Goal: Information Seeking & Learning: Compare options

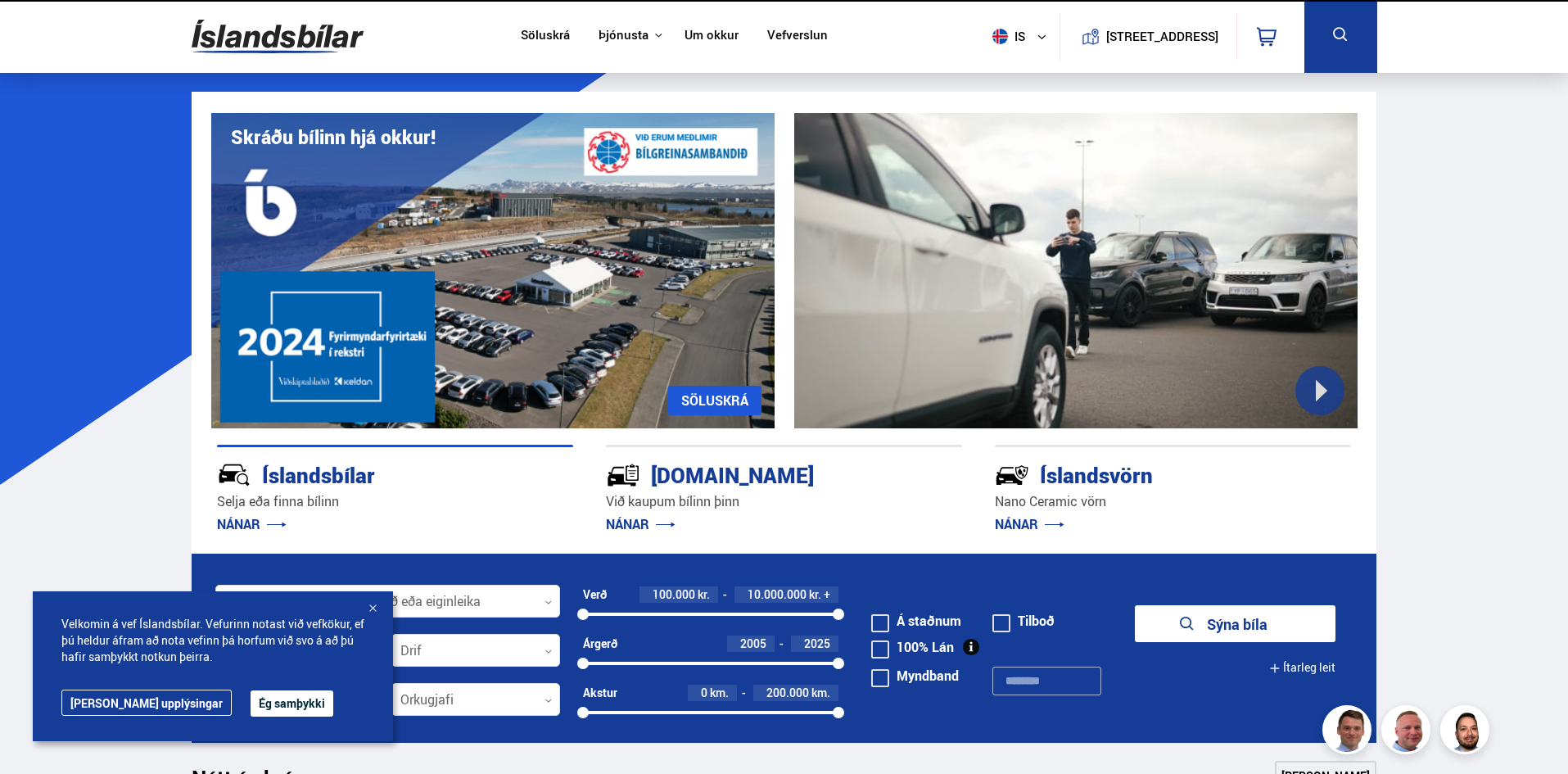
click at [308, 137] on h1 "Skráðu bílinn hjá okkur!" at bounding box center [334, 137] width 204 height 22
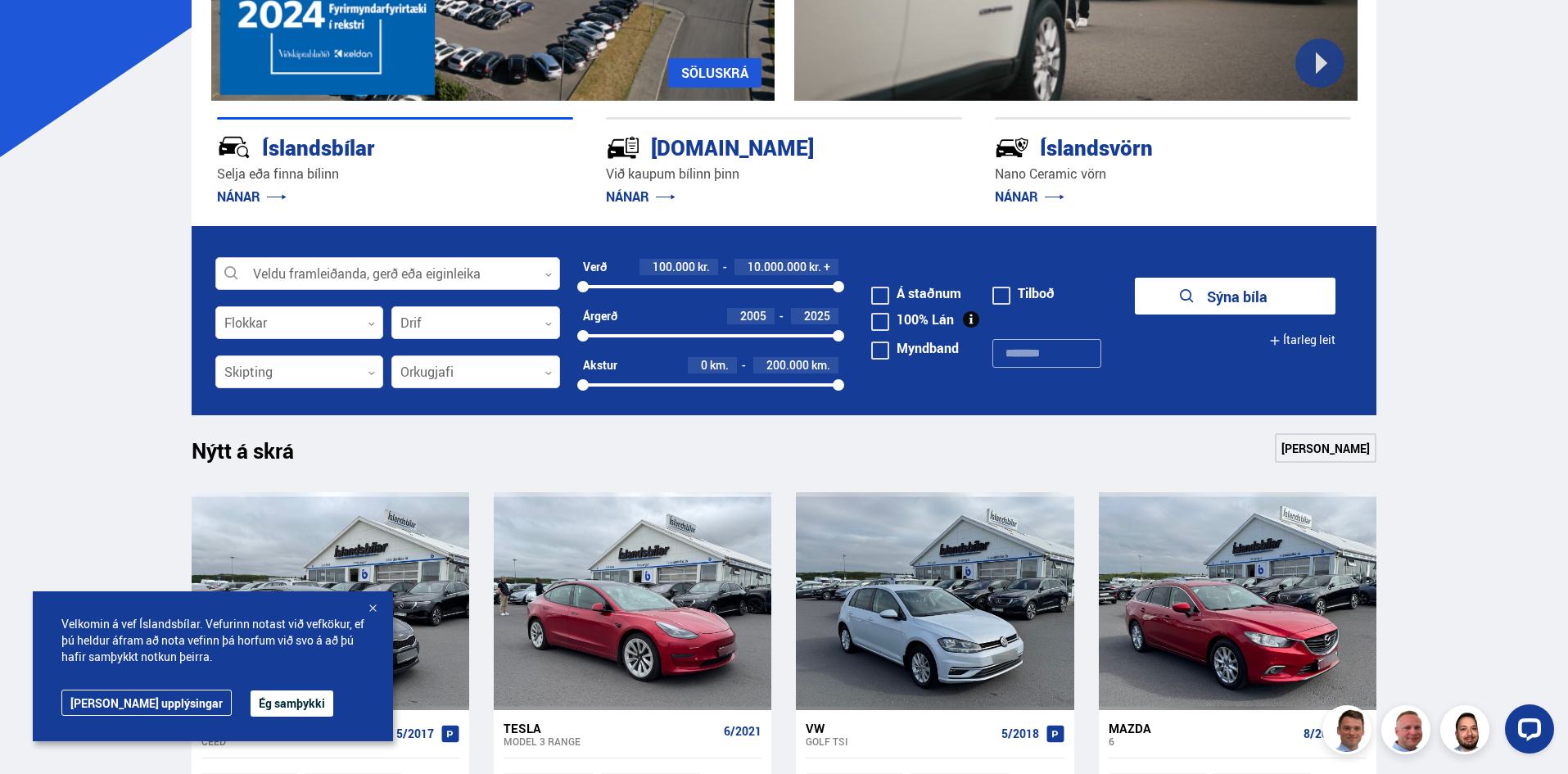
click at [546, 275] on icon at bounding box center [548, 274] width 8 height 8
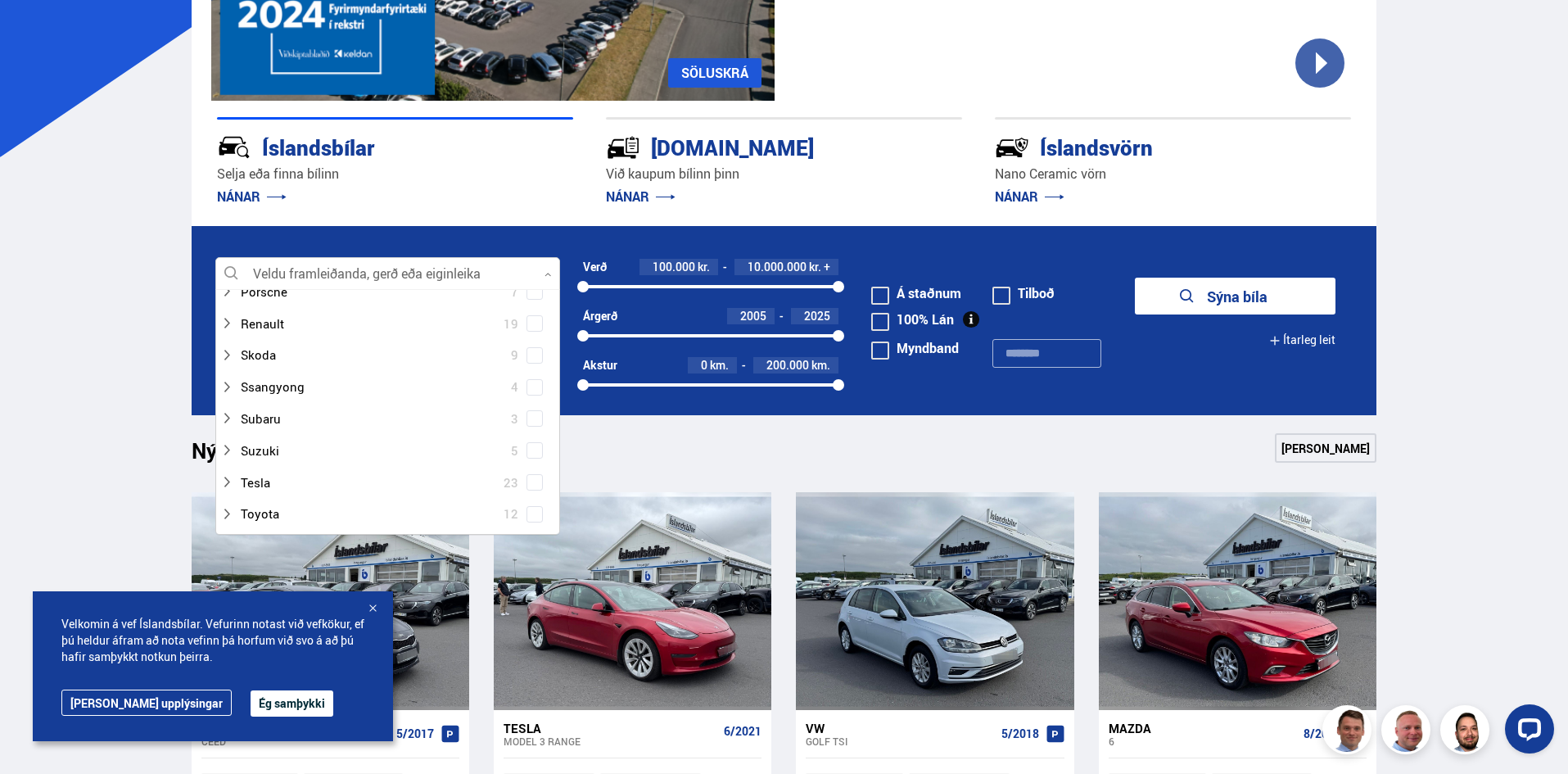
scroll to position [900, 0]
click at [270, 354] on div at bounding box center [371, 353] width 303 height 23
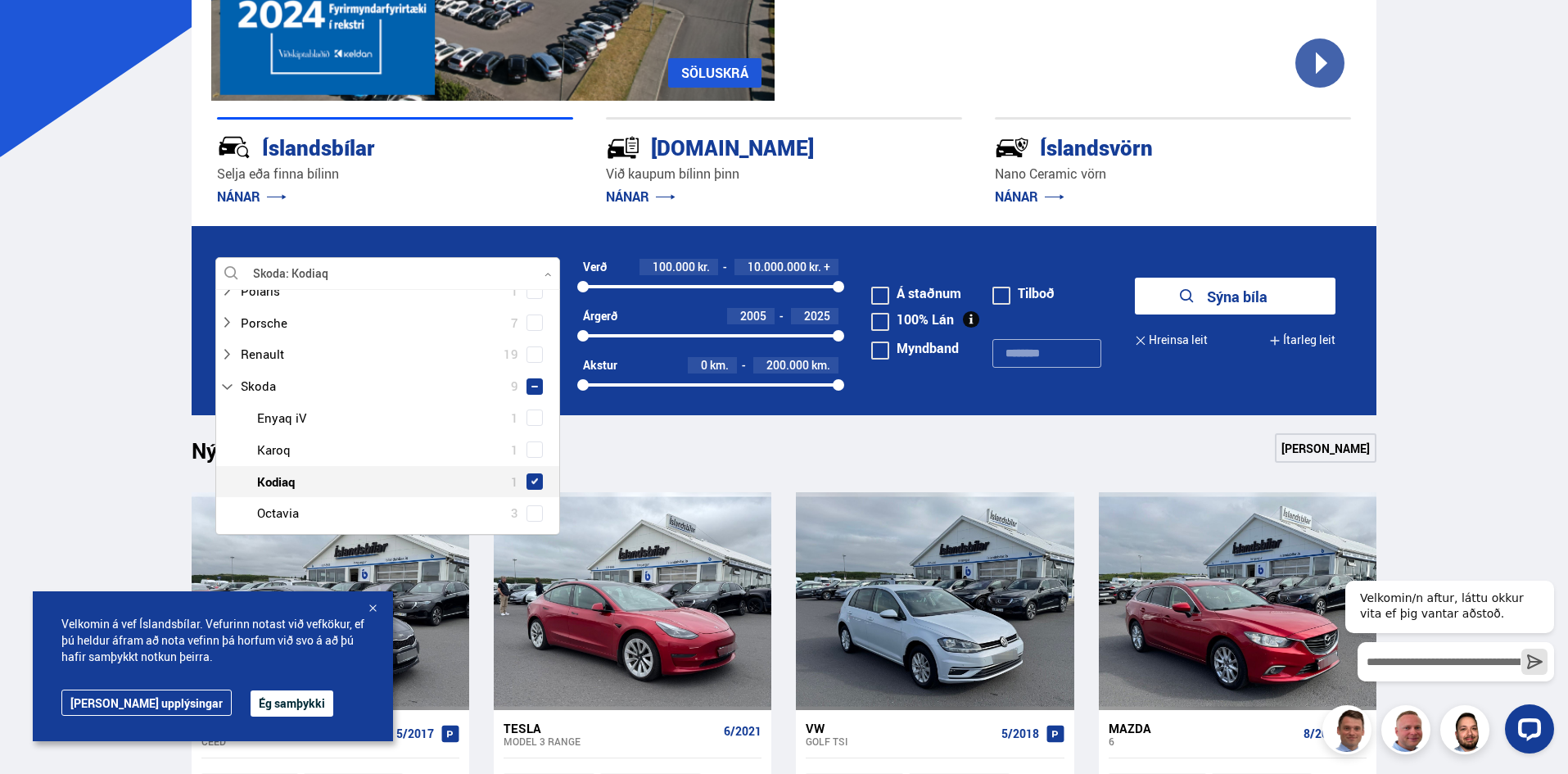
click at [534, 475] on span at bounding box center [535, 482] width 13 height 13
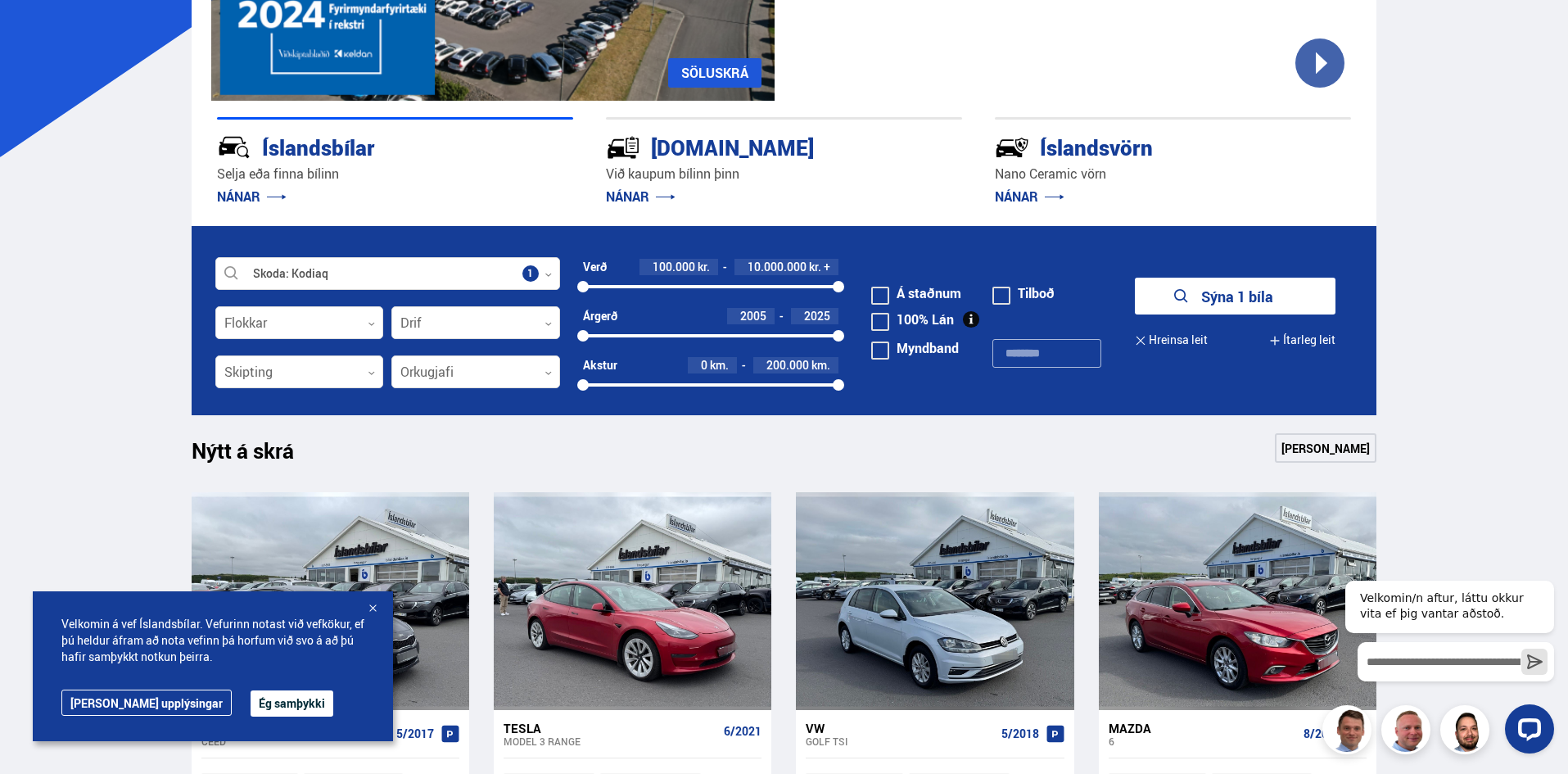
click at [1231, 297] on button "Sýna 1 bíla" at bounding box center [1234, 296] width 200 height 37
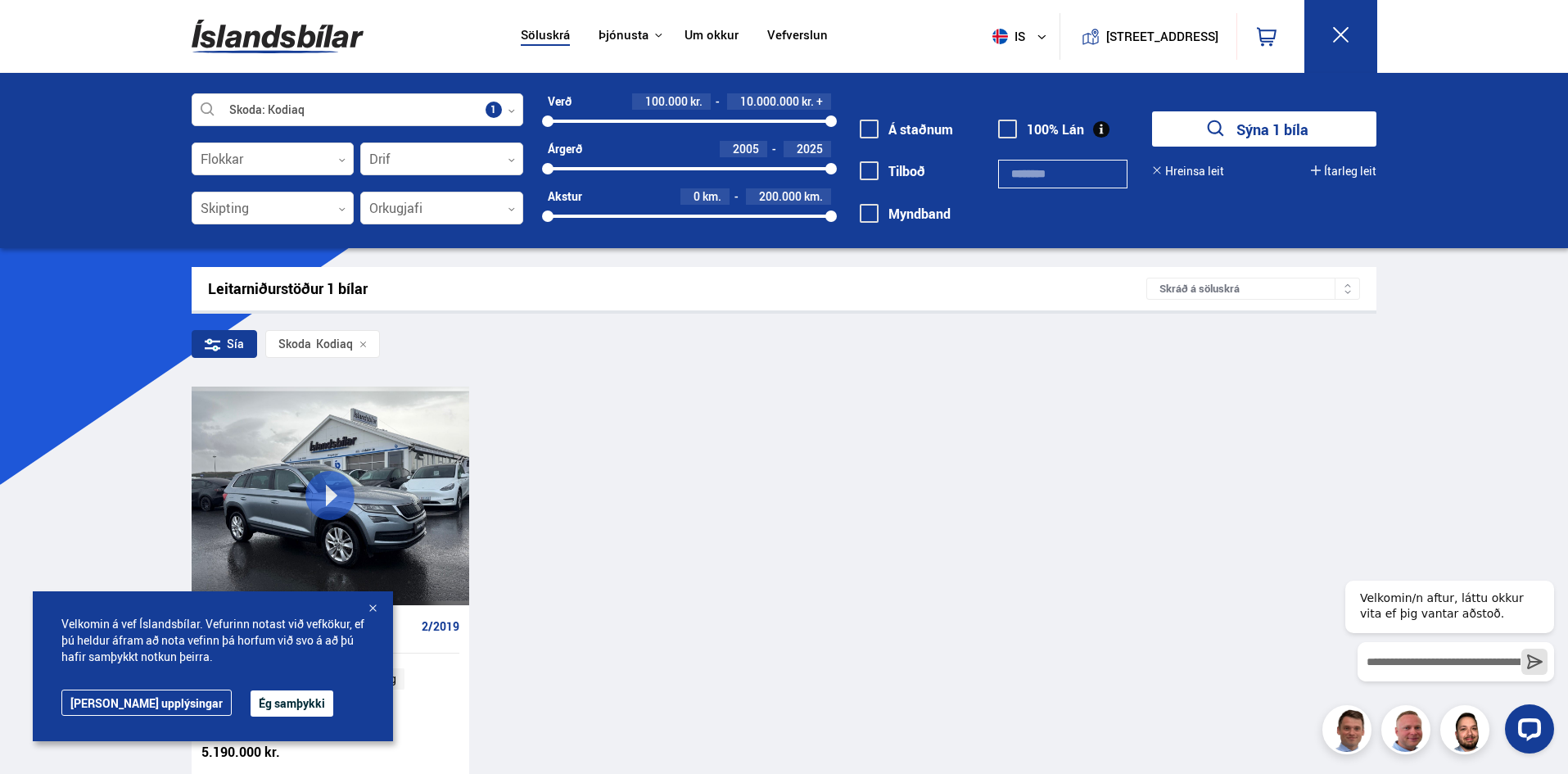
click at [370, 605] on div at bounding box center [373, 609] width 17 height 17
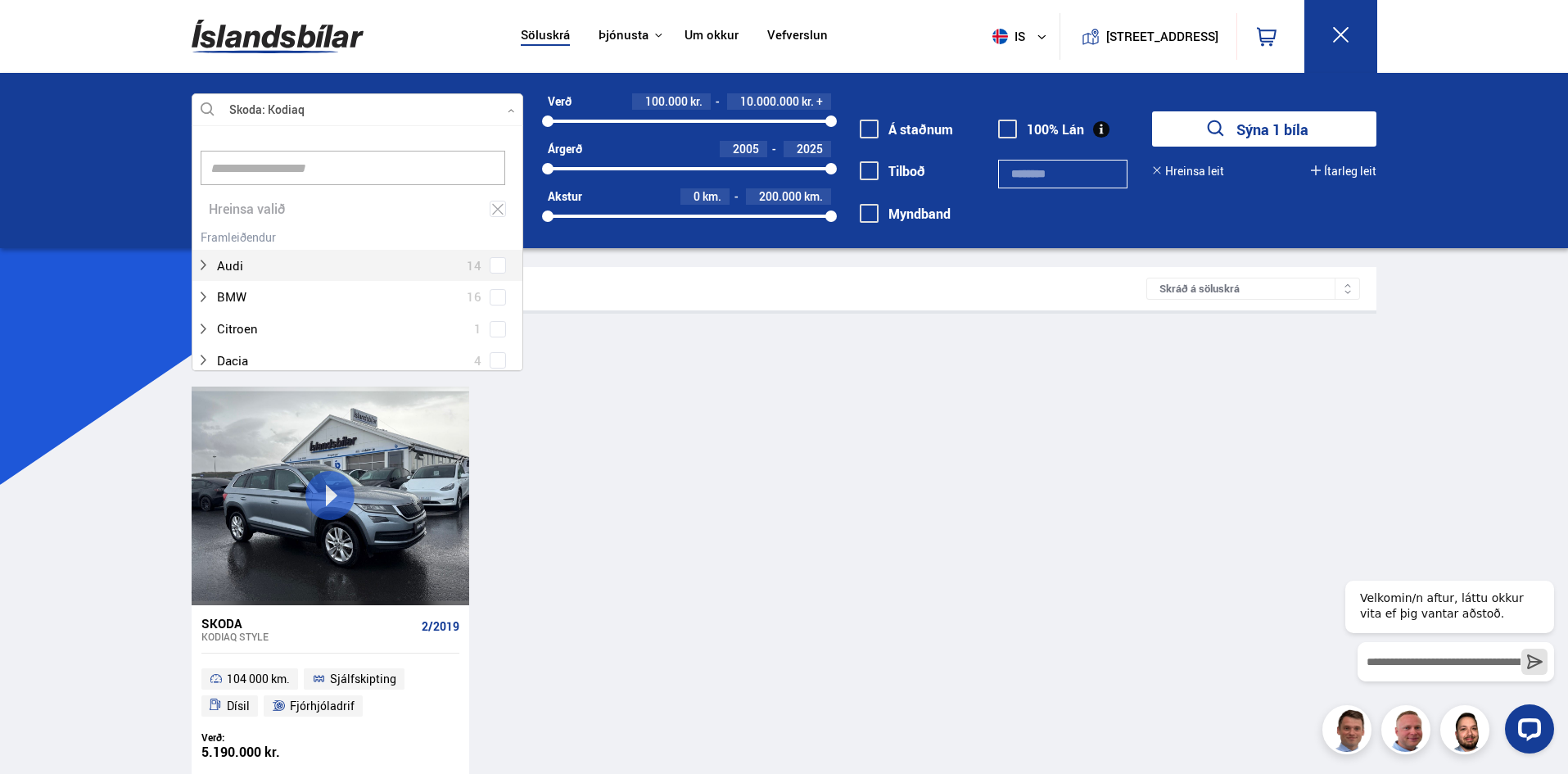
click at [362, 105] on div at bounding box center [358, 110] width 332 height 33
click at [494, 304] on span at bounding box center [498, 305] width 7 height 7
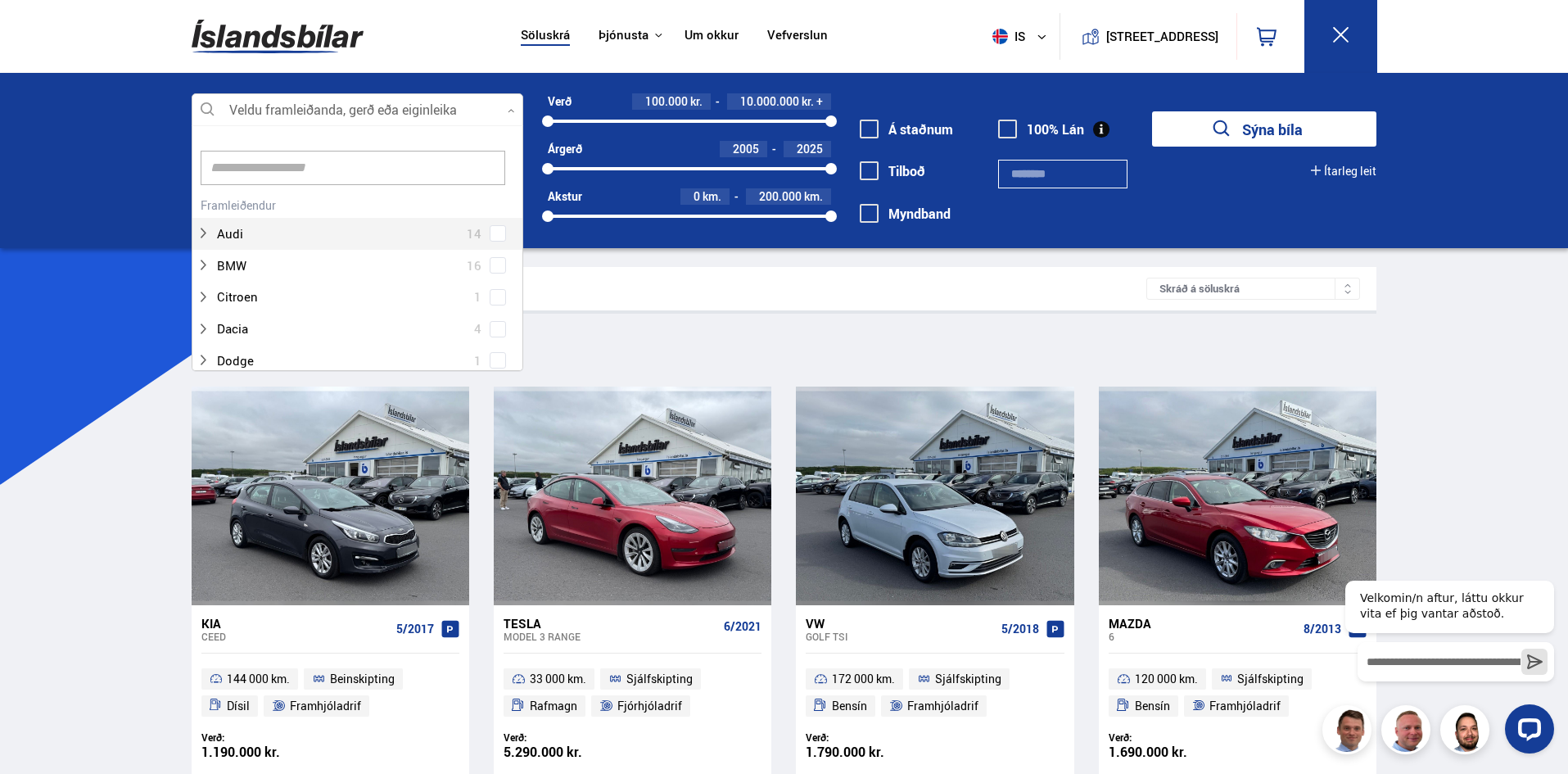
click at [360, 172] on input at bounding box center [353, 168] width 305 height 34
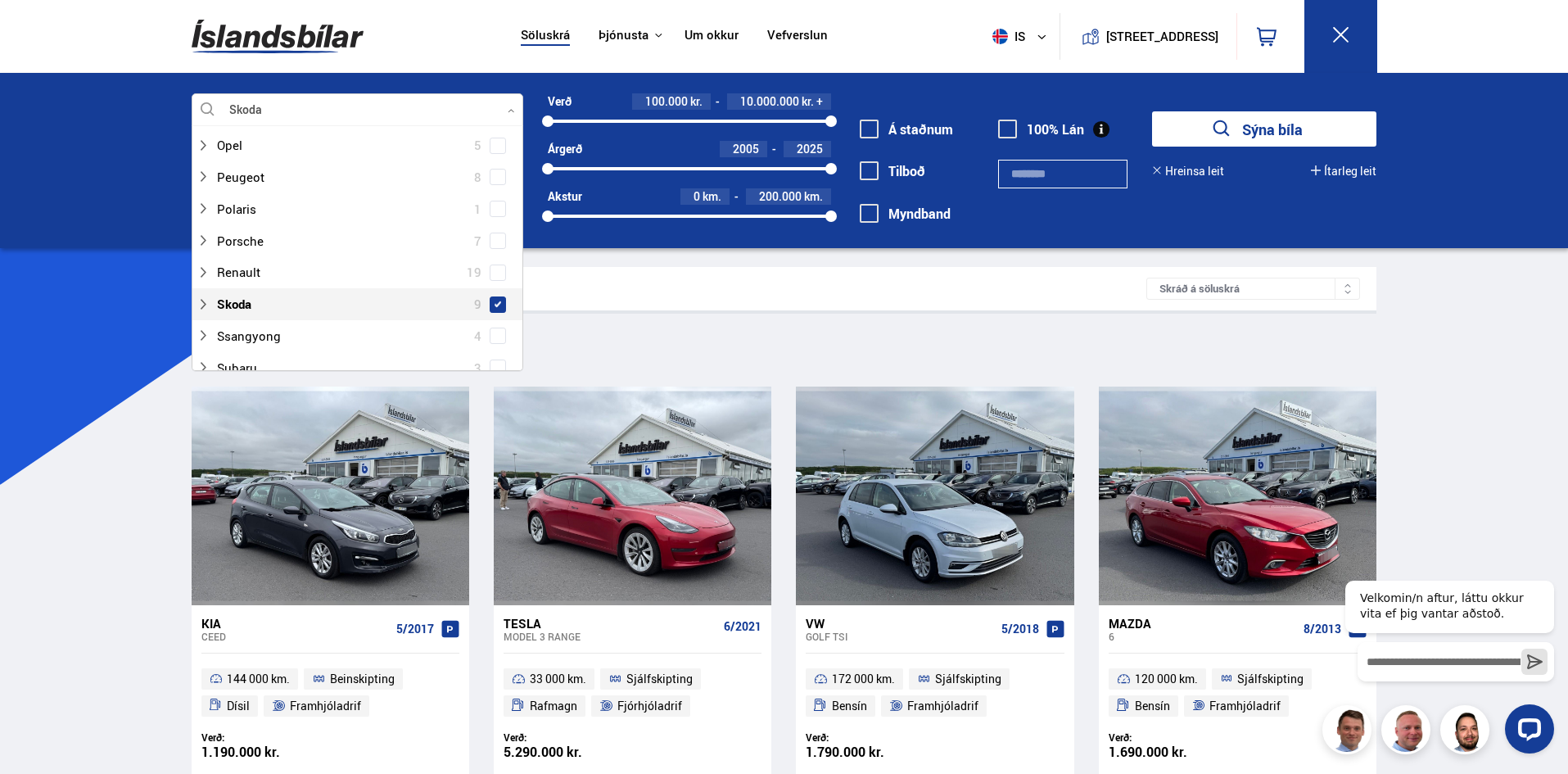
scroll to position [850, 0]
click at [497, 271] on span at bounding box center [498, 273] width 17 height 17
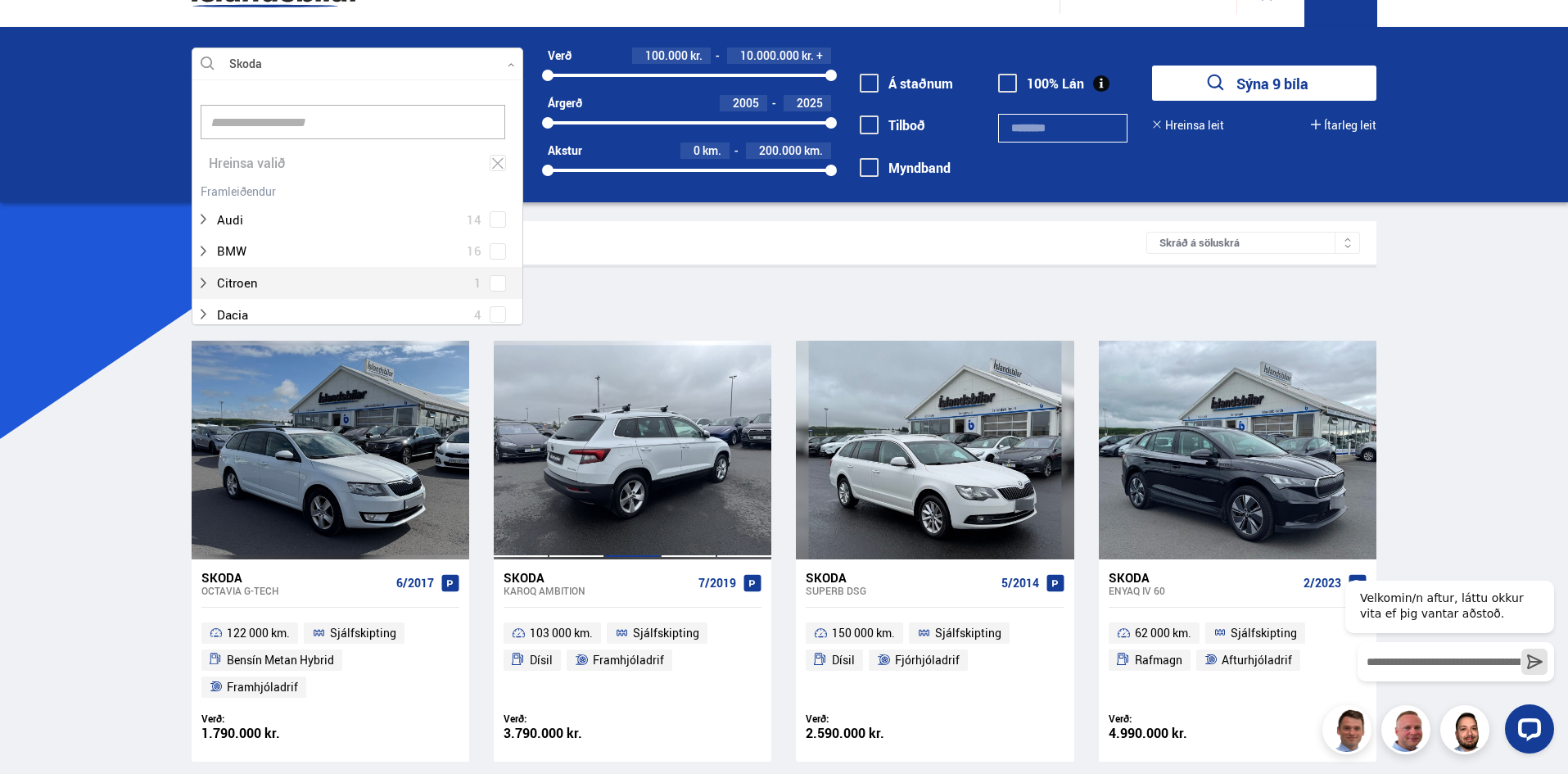
scroll to position [82, 0]
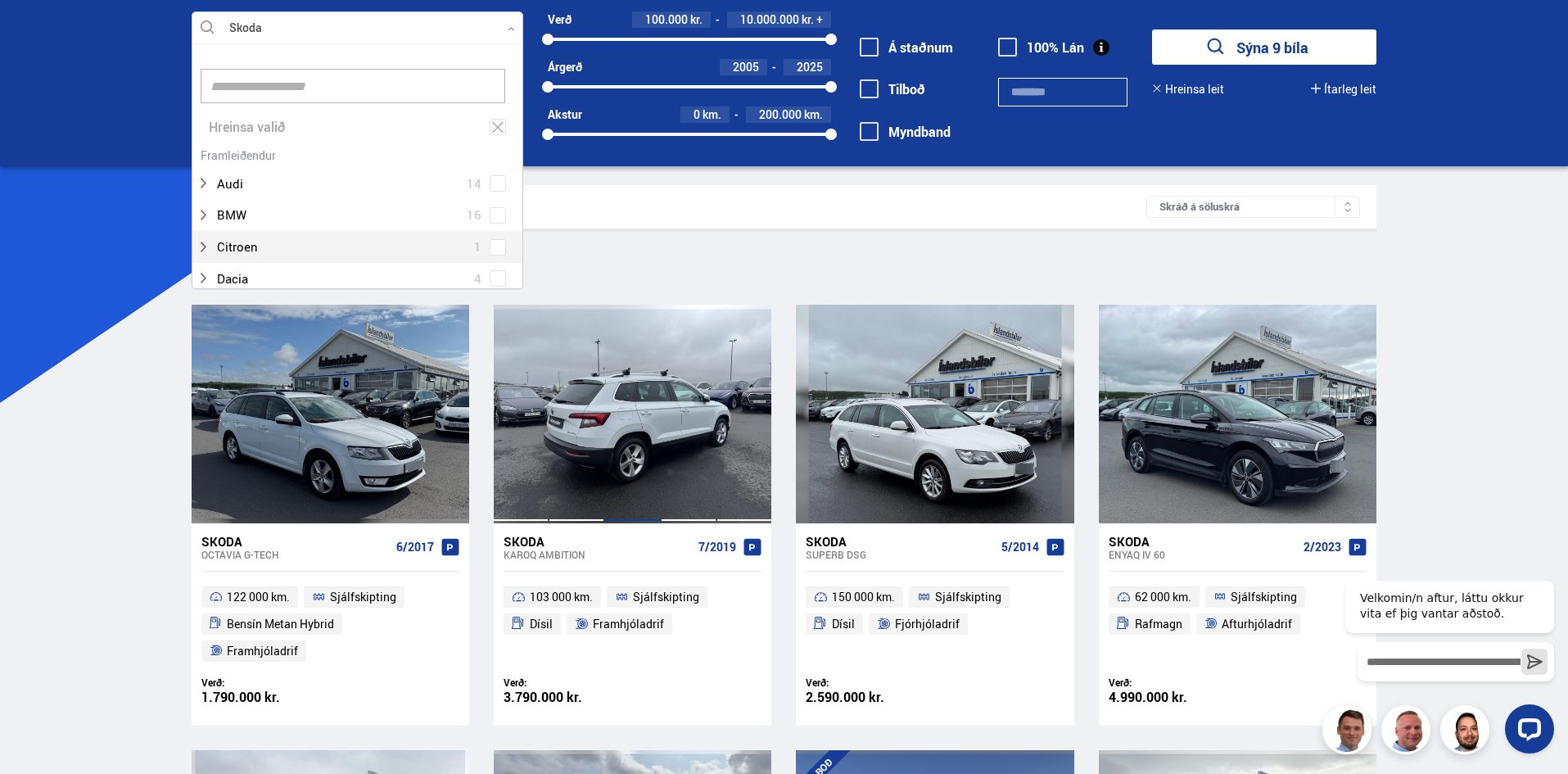
click at [644, 439] on div at bounding box center [632, 414] width 55 height 218
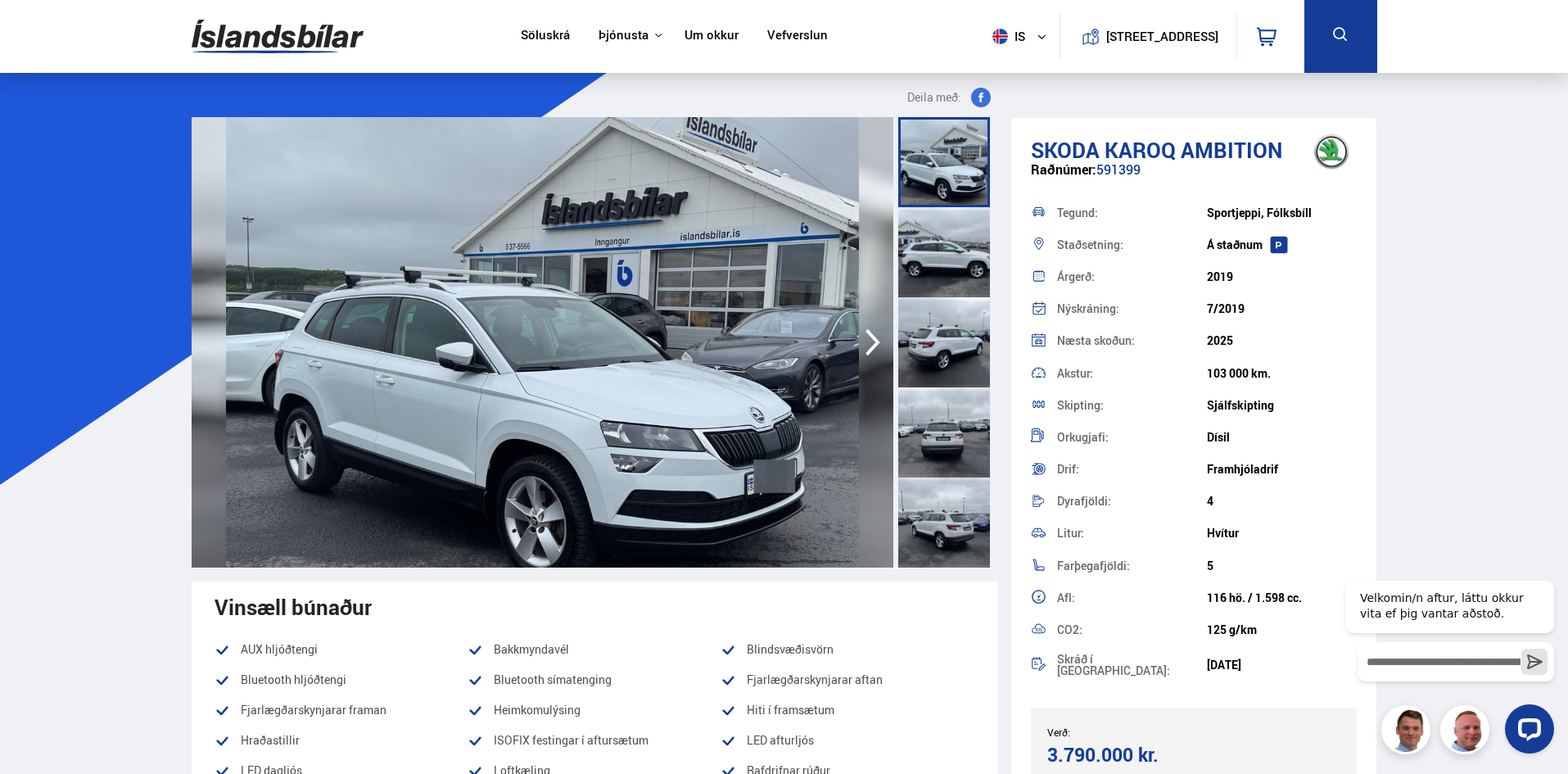
click at [869, 342] on icon "button" at bounding box center [872, 342] width 33 height 39
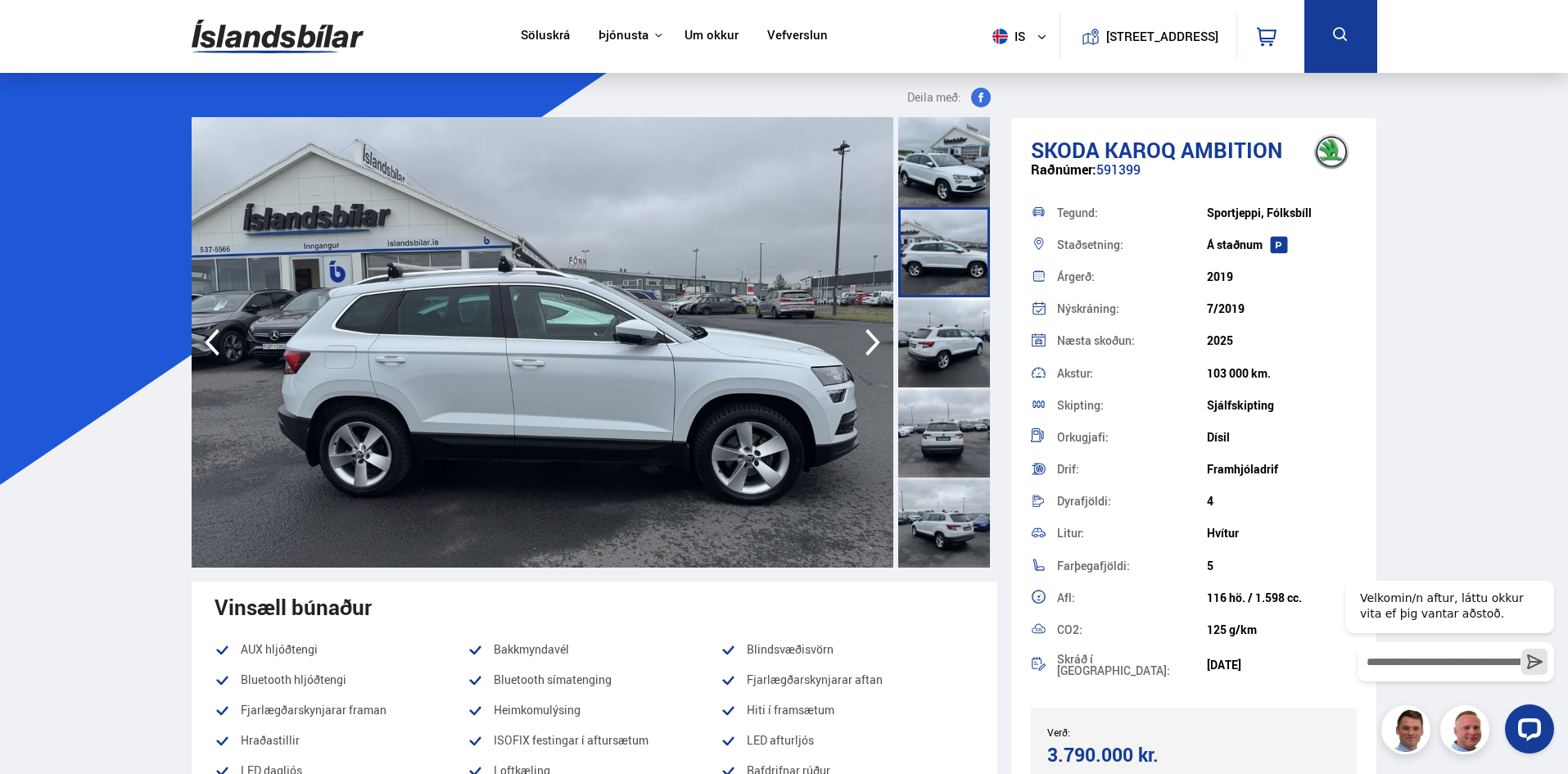
click at [866, 338] on icon "button" at bounding box center [872, 342] width 33 height 39
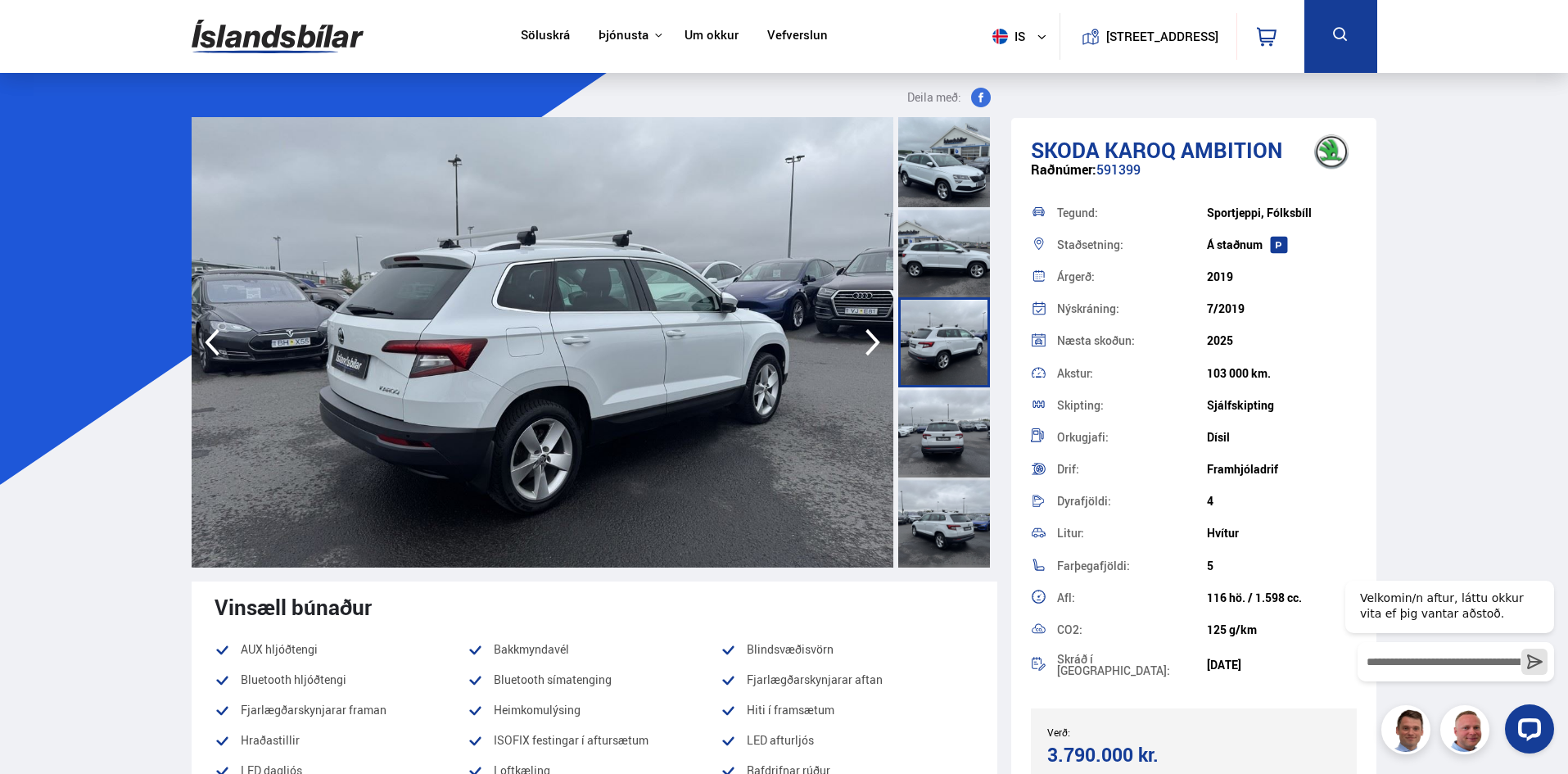
click at [866, 338] on icon "button" at bounding box center [872, 342] width 33 height 39
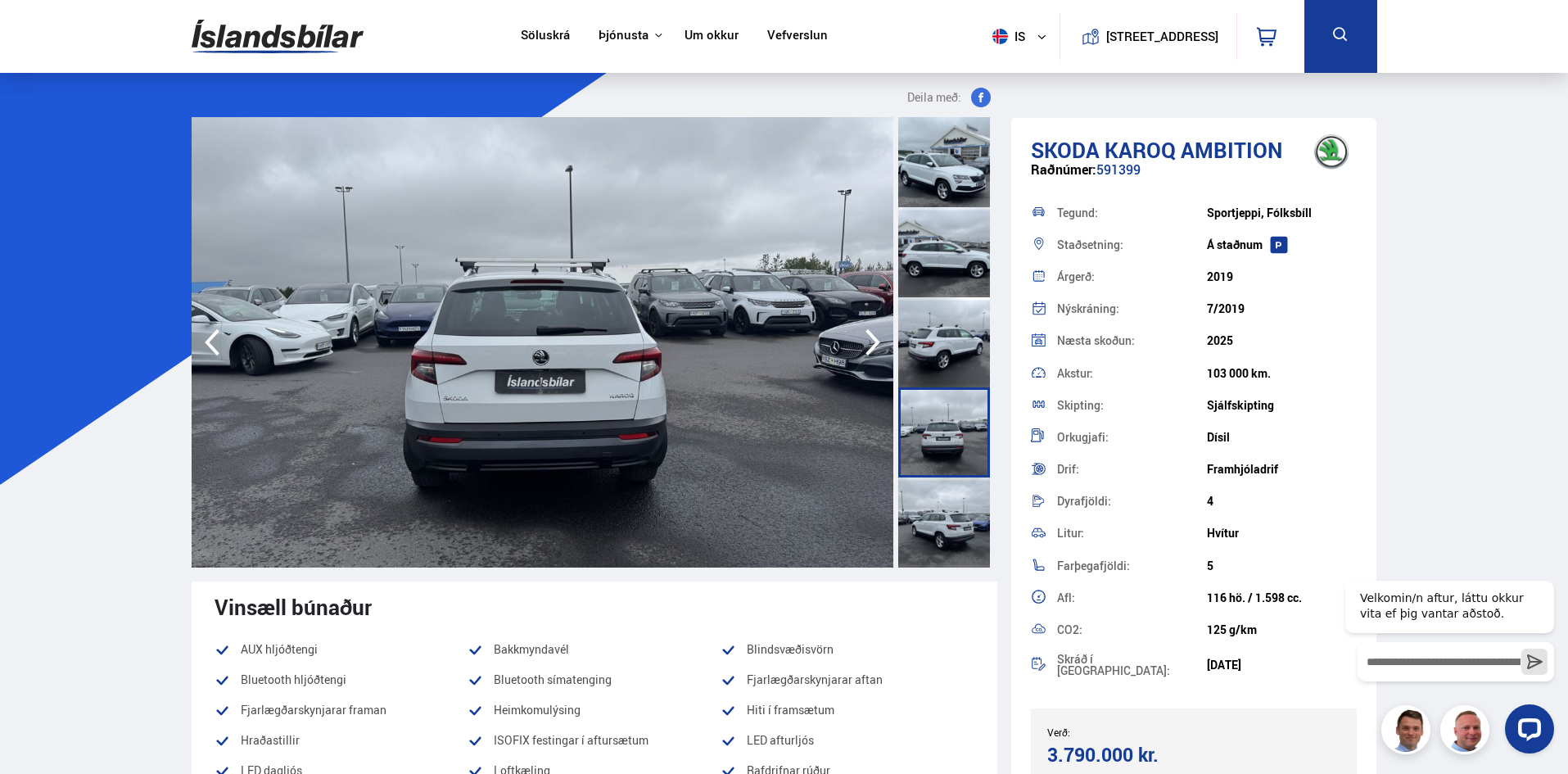
click at [866, 338] on icon "button" at bounding box center [872, 342] width 33 height 39
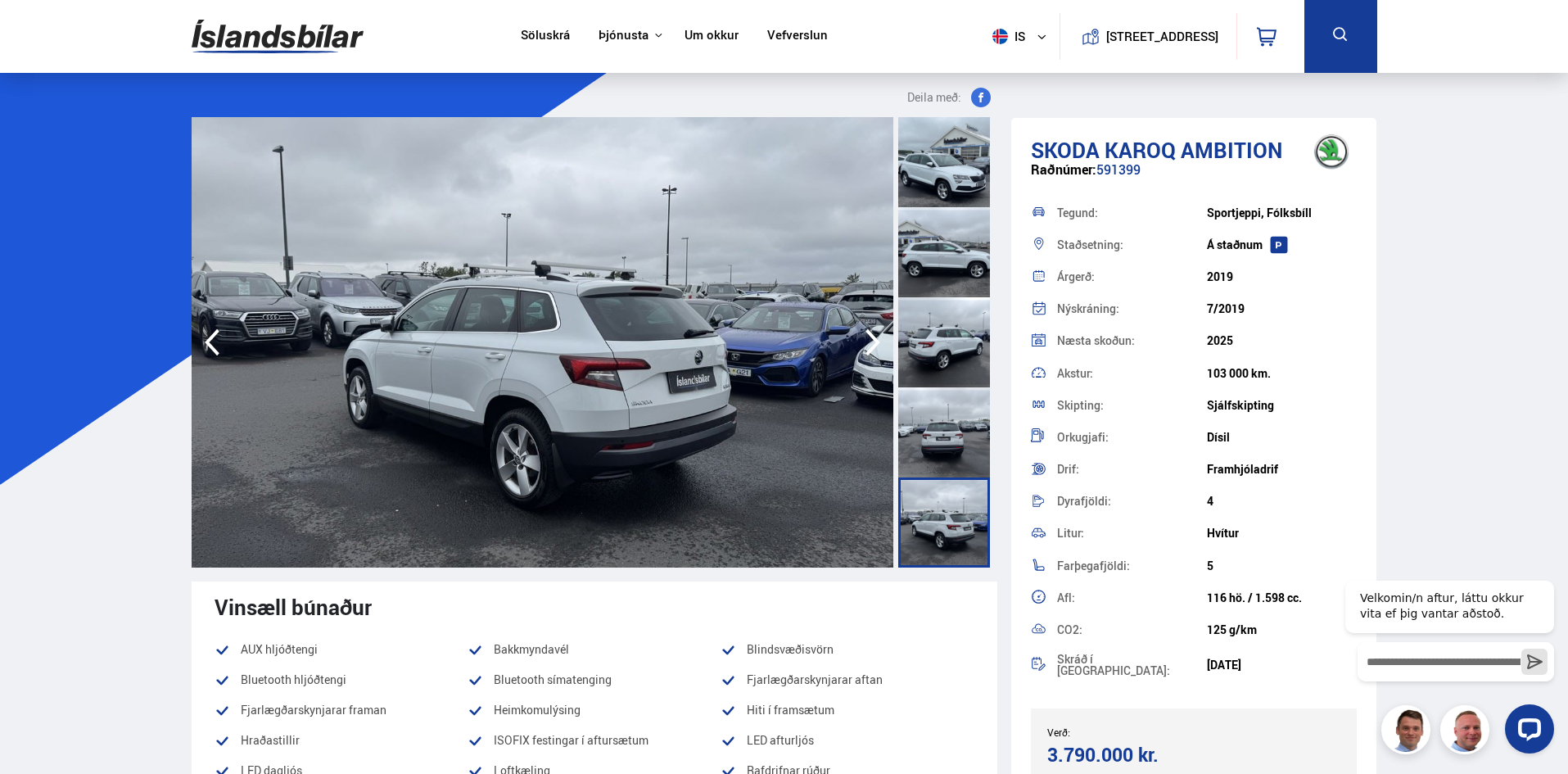
click at [866, 338] on icon "button" at bounding box center [872, 342] width 33 height 39
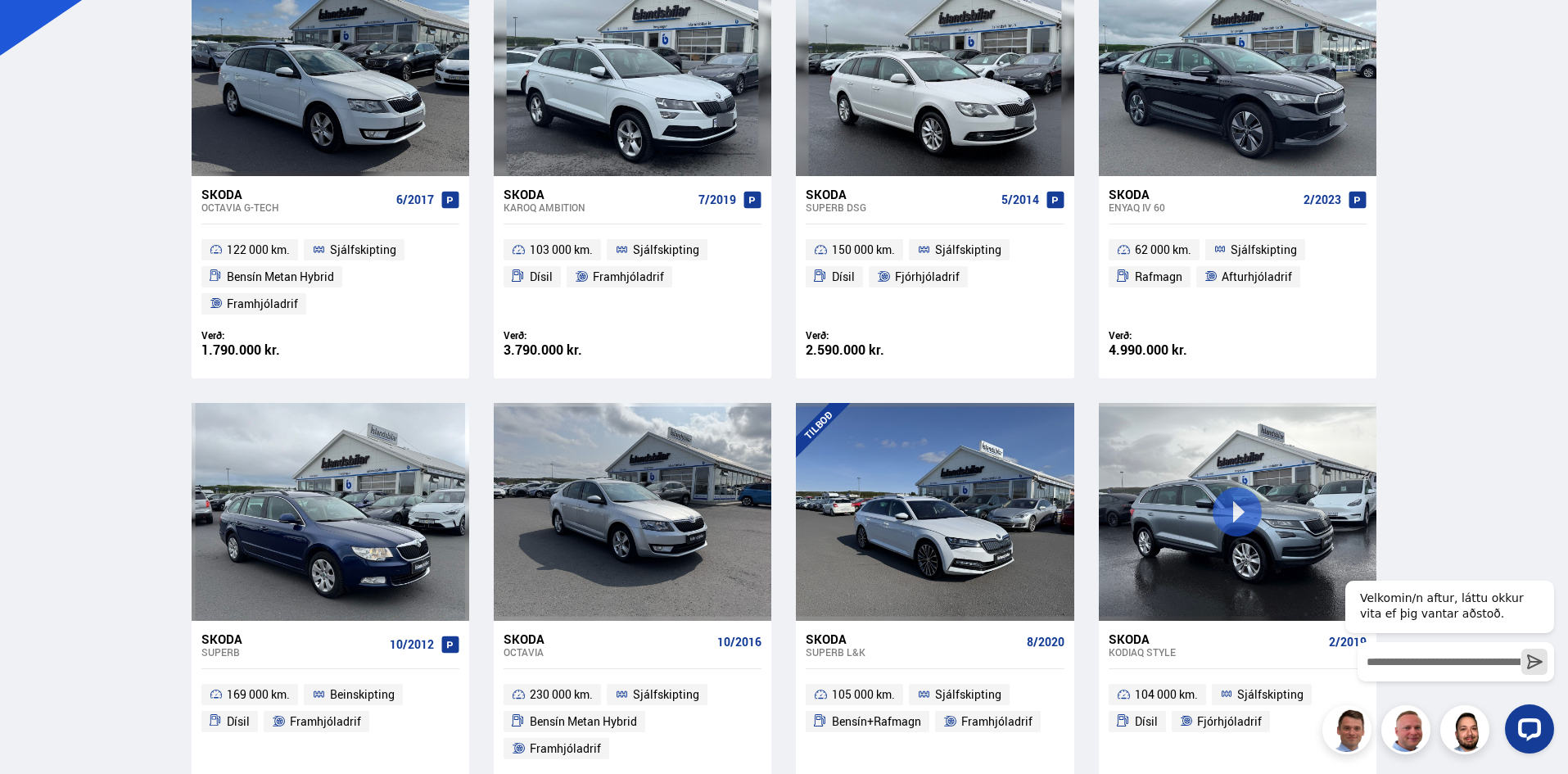
scroll to position [421, 0]
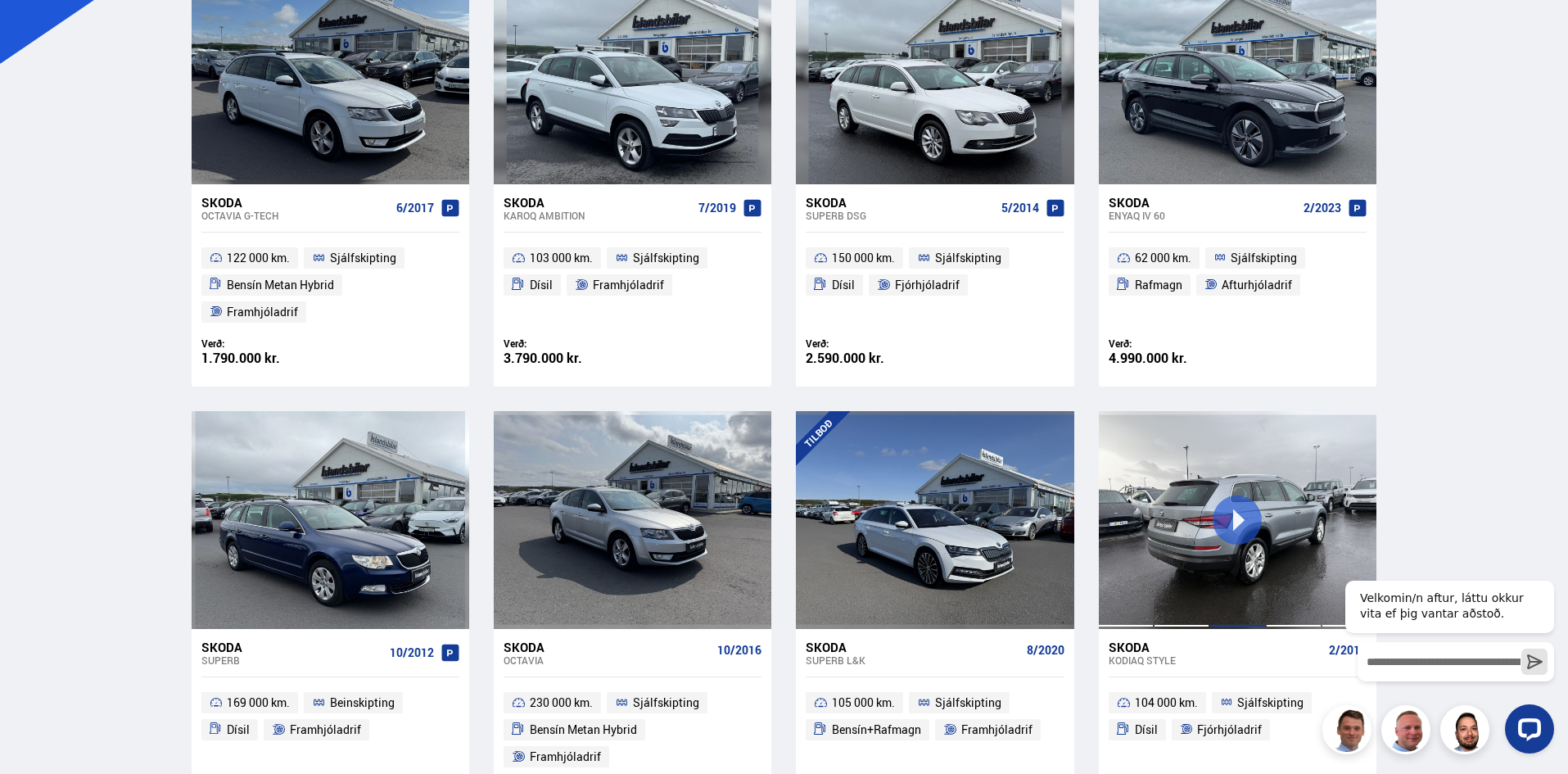
click at [1227, 488] on div at bounding box center [1237, 520] width 55 height 218
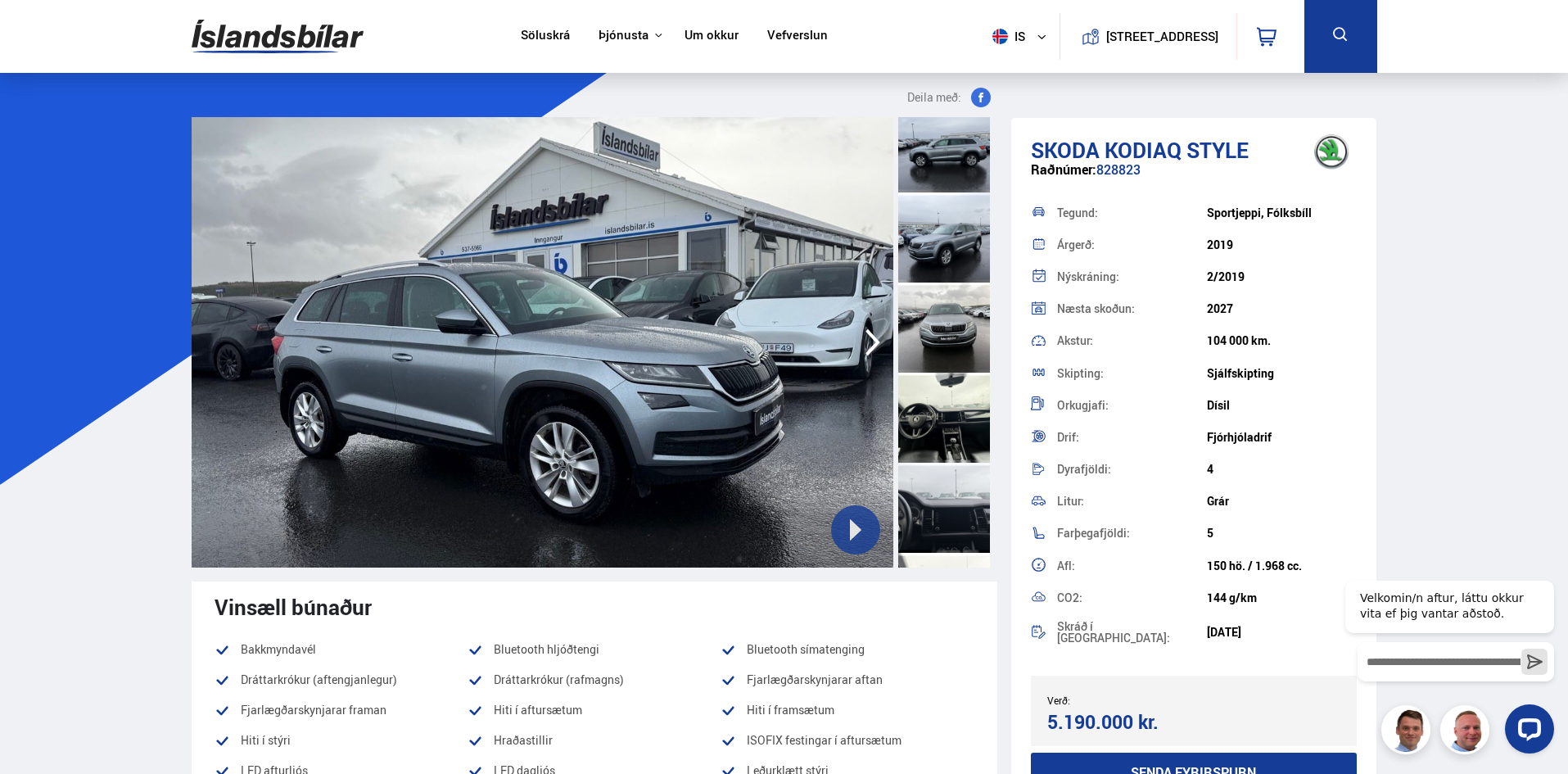
scroll to position [491, 0]
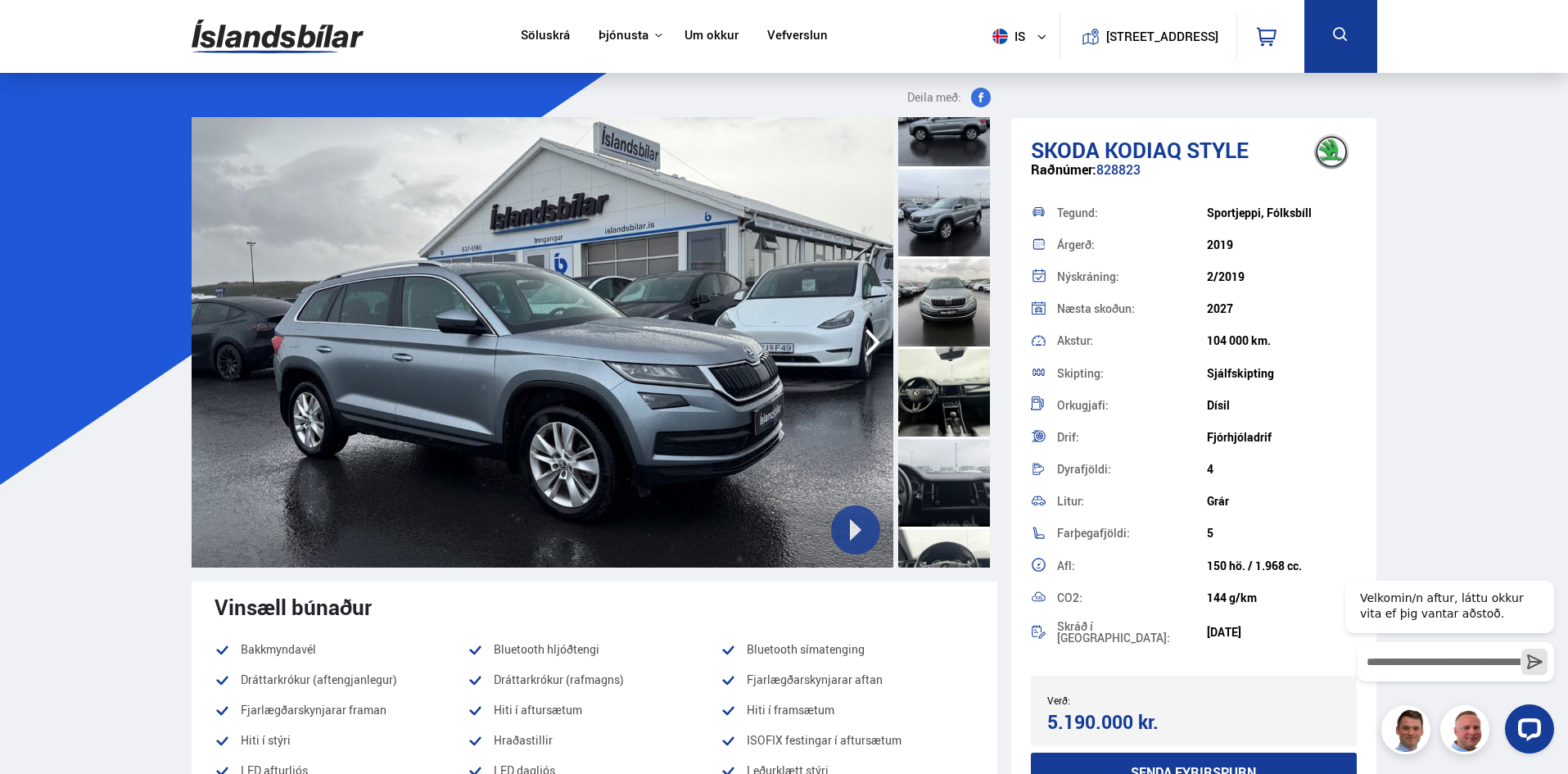
click at [859, 338] on icon "button" at bounding box center [872, 342] width 33 height 39
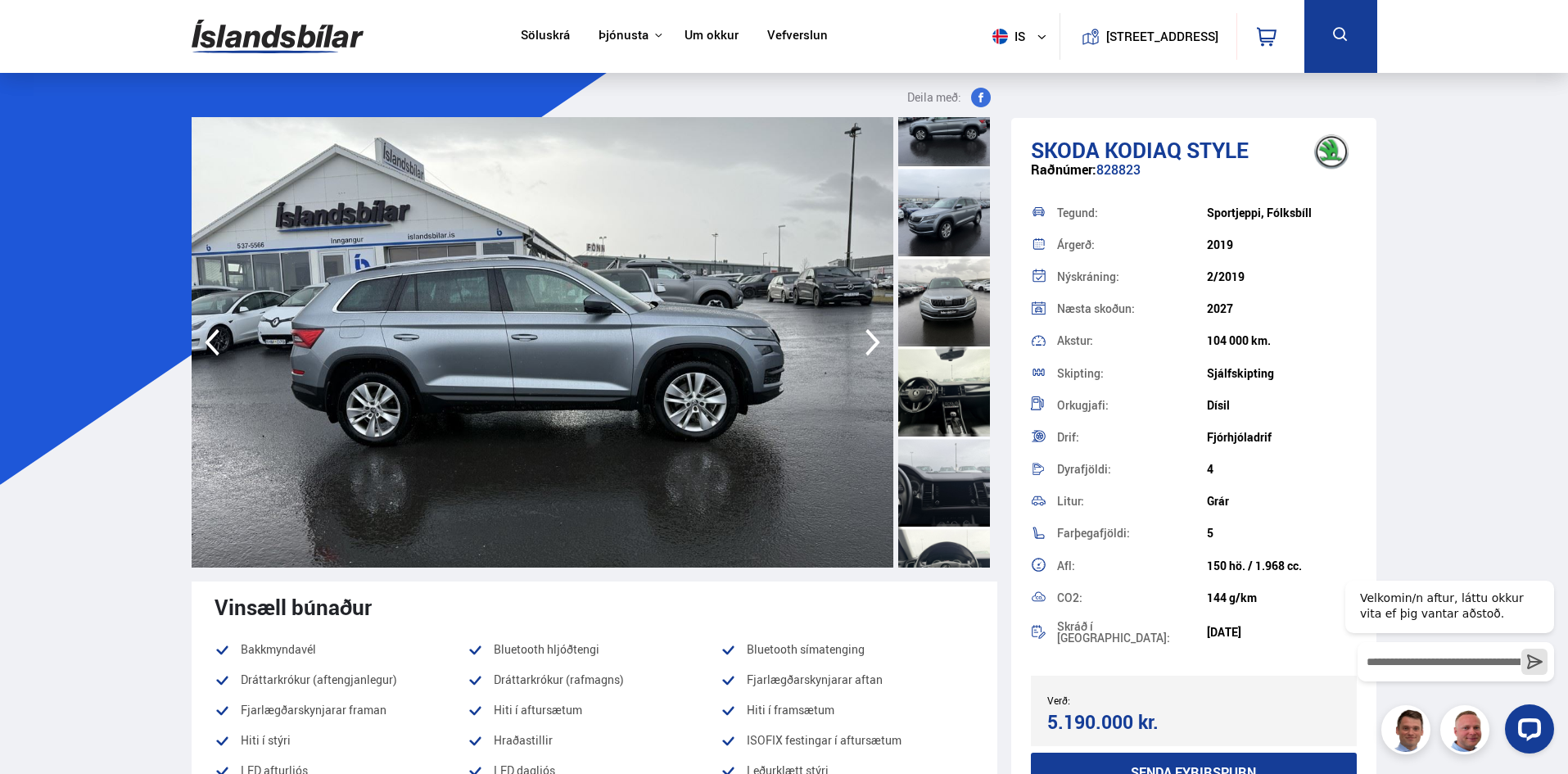
click at [858, 338] on icon "button" at bounding box center [872, 342] width 33 height 39
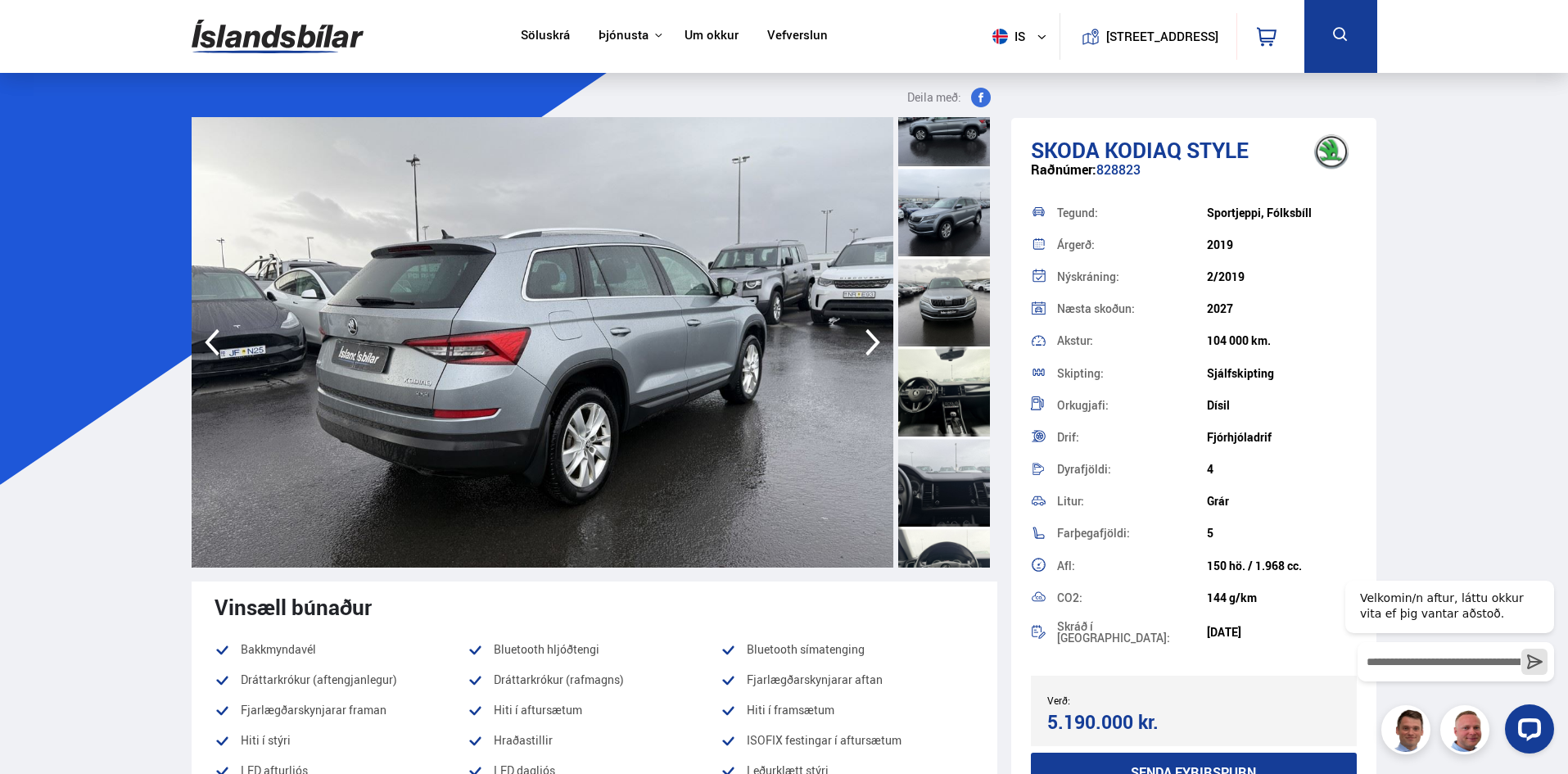
click at [858, 338] on icon "button" at bounding box center [872, 342] width 33 height 39
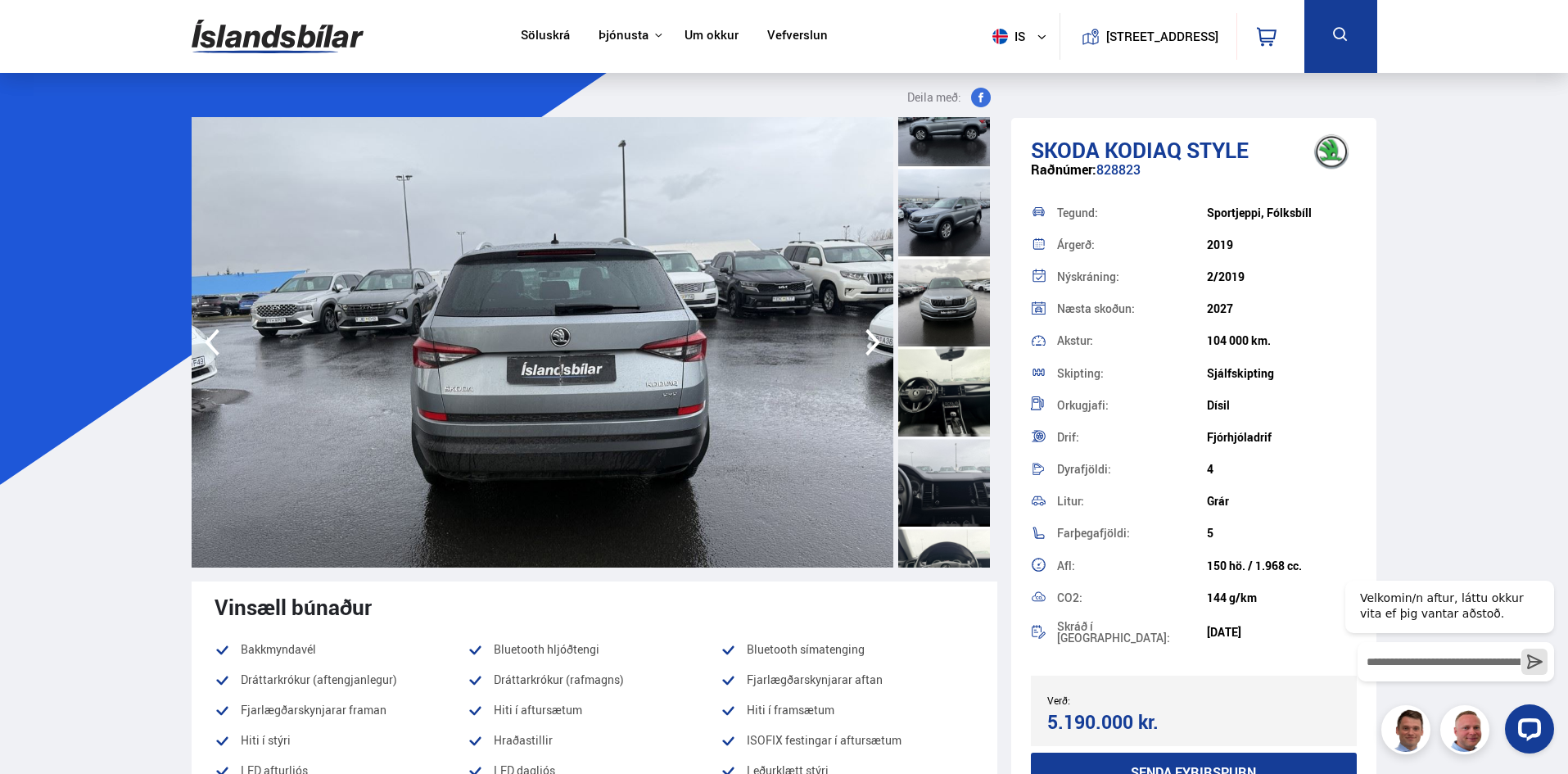
click at [856, 336] on icon "button" at bounding box center [872, 342] width 33 height 39
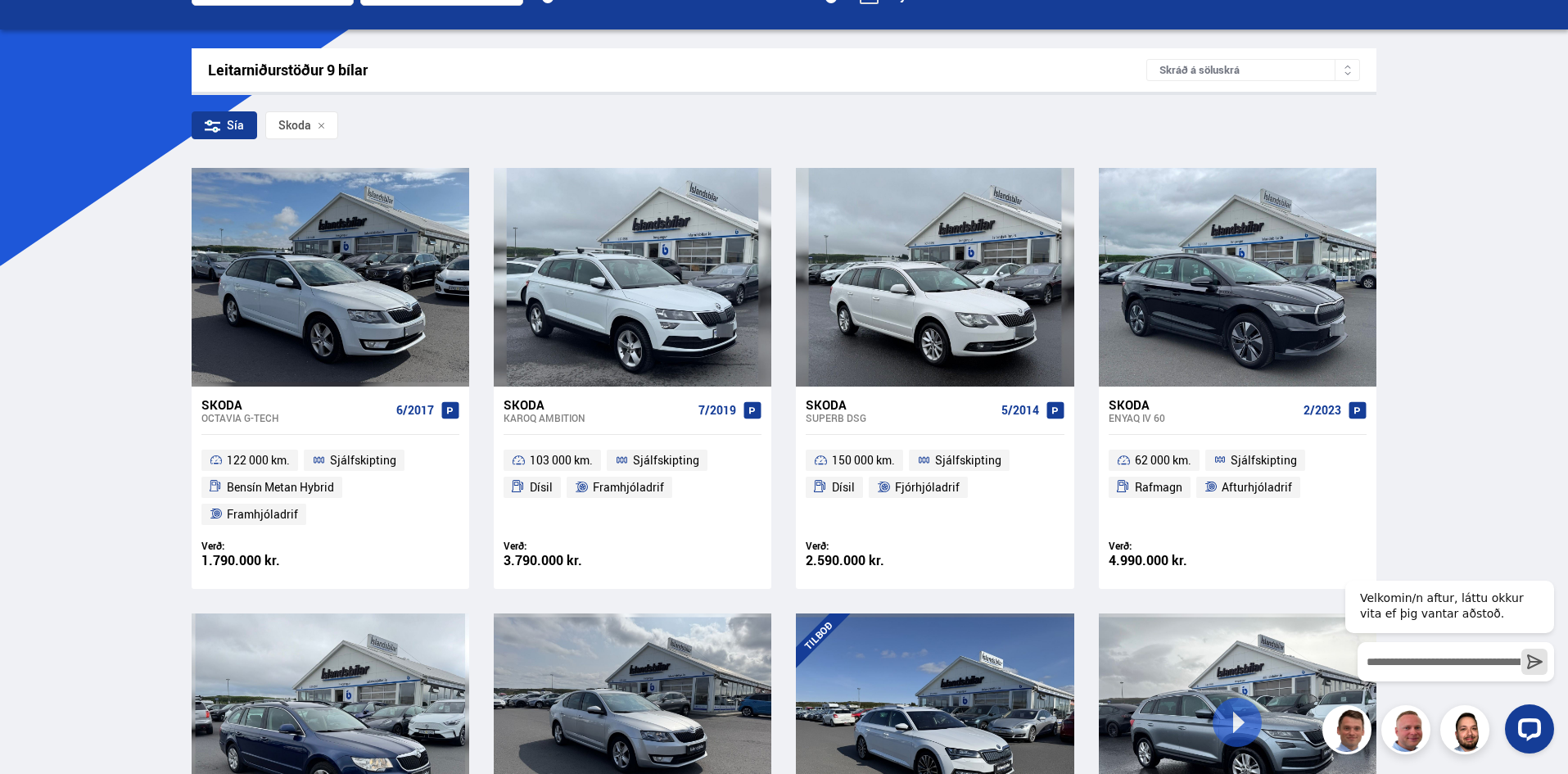
scroll to position [188, 0]
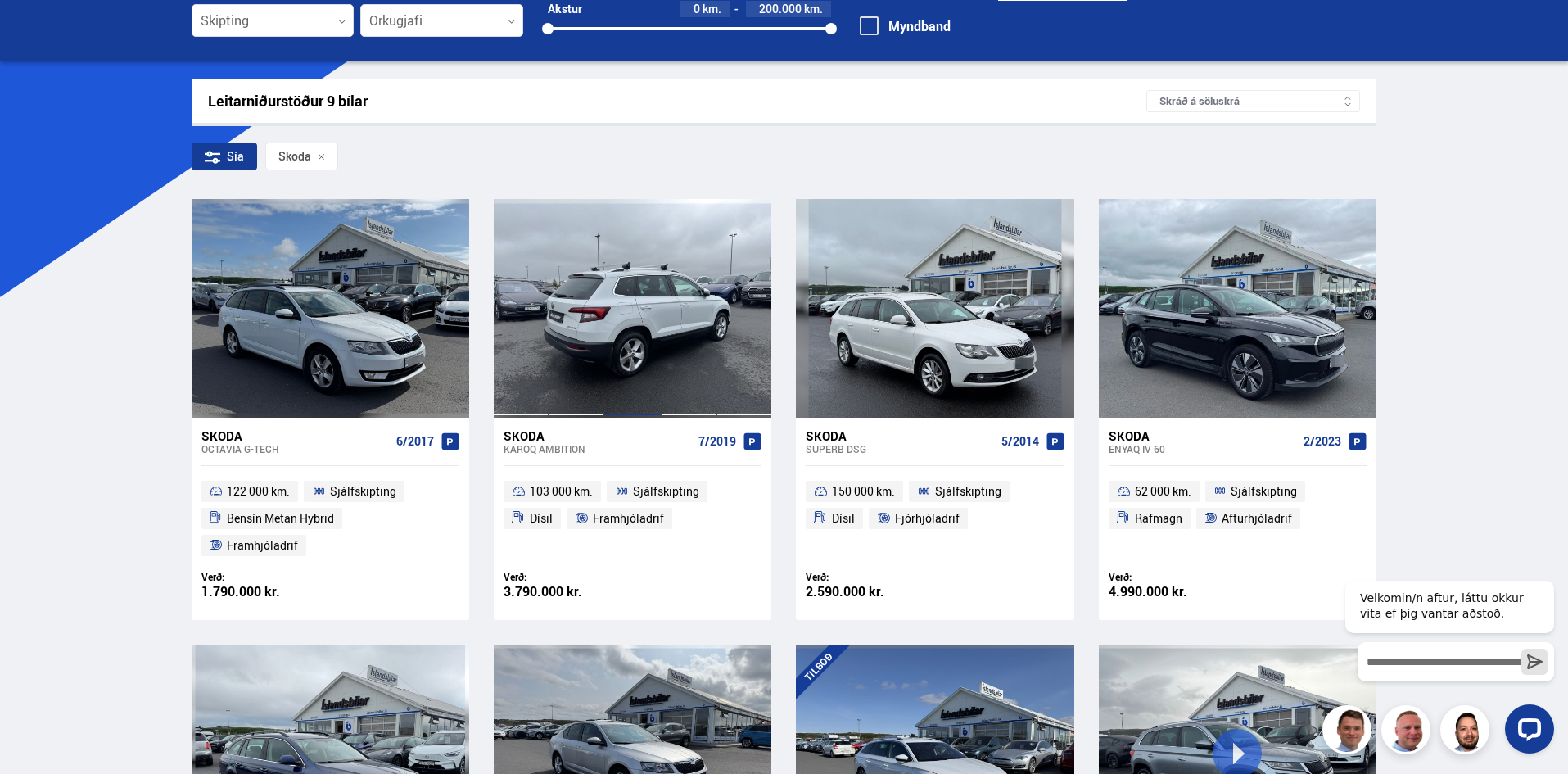
click at [646, 314] on div at bounding box center [632, 307] width 55 height 218
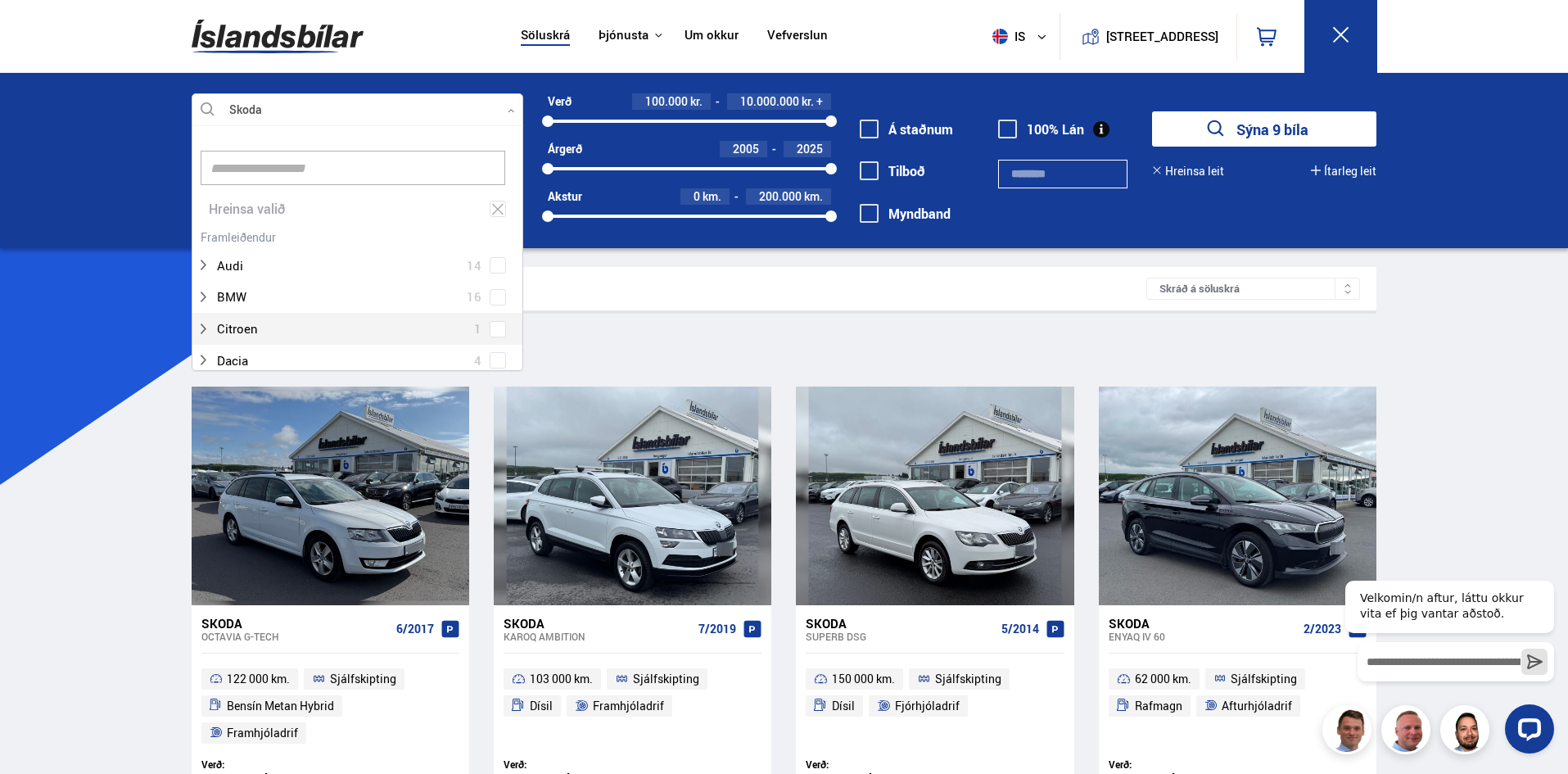
click at [294, 115] on div at bounding box center [358, 110] width 332 height 33
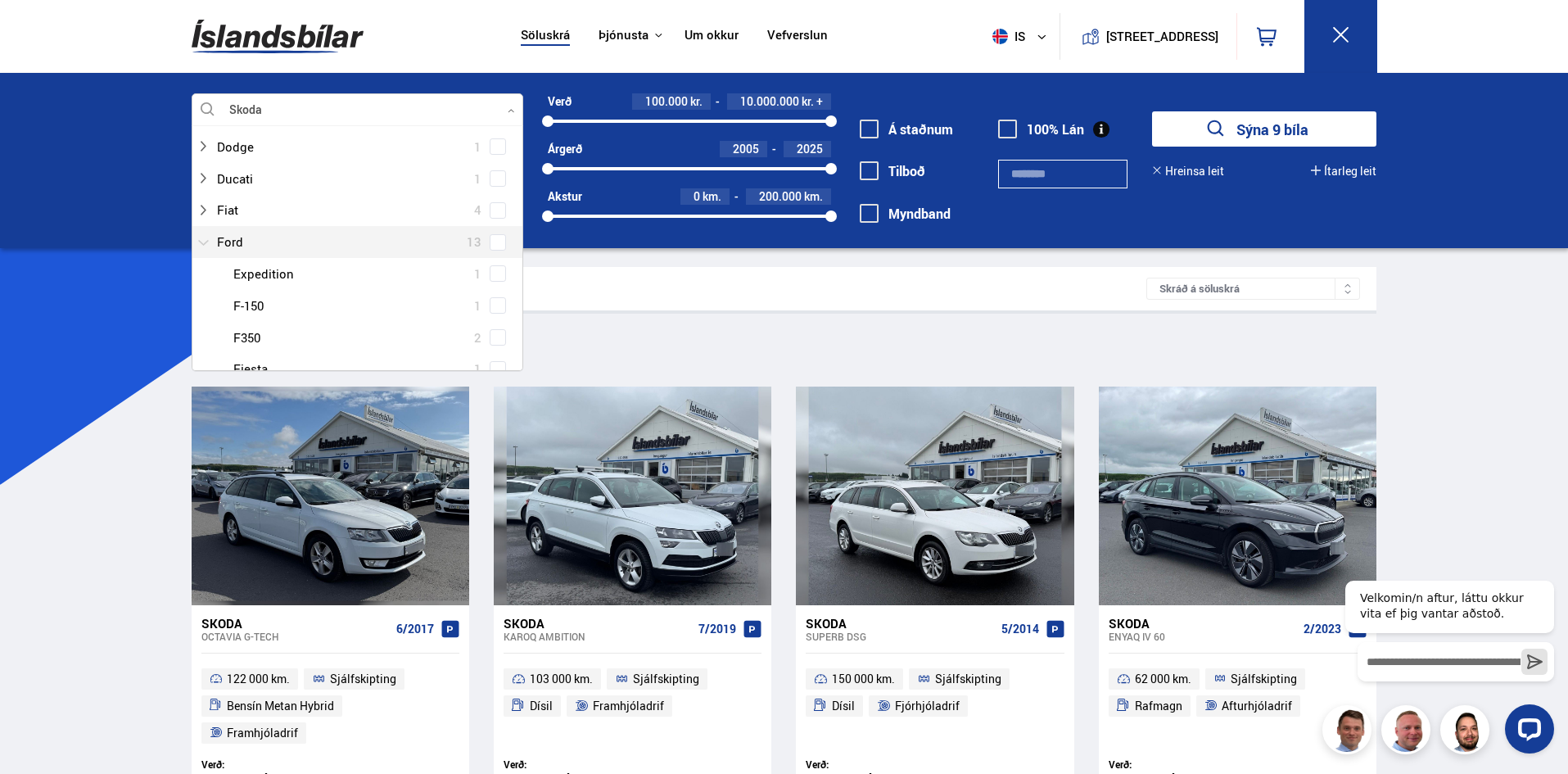
click at [251, 237] on div at bounding box center [341, 242] width 289 height 23
click at [499, 322] on span at bounding box center [498, 324] width 17 height 17
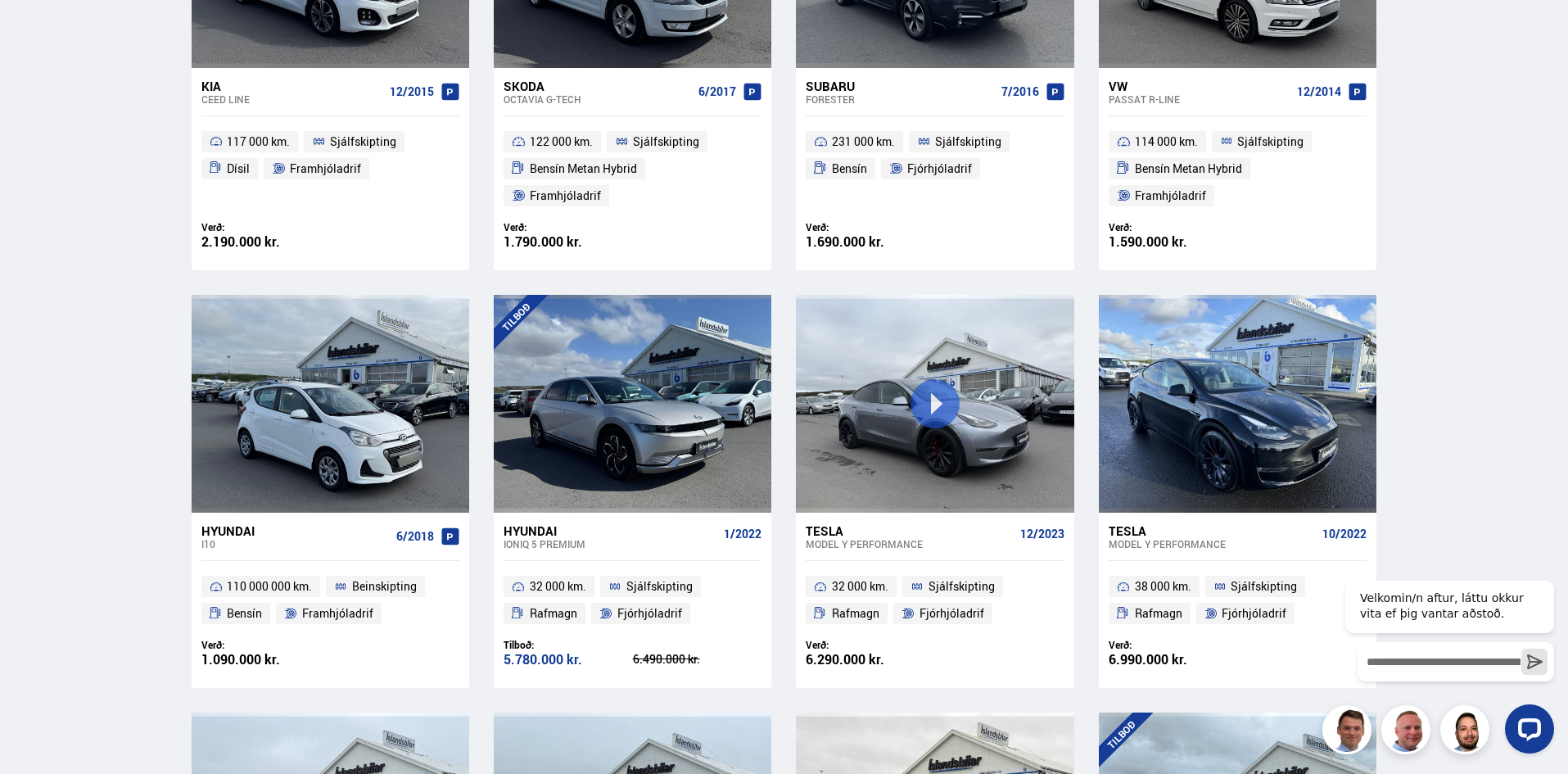
scroll to position [983, 0]
